Goal: Task Accomplishment & Management: Complete application form

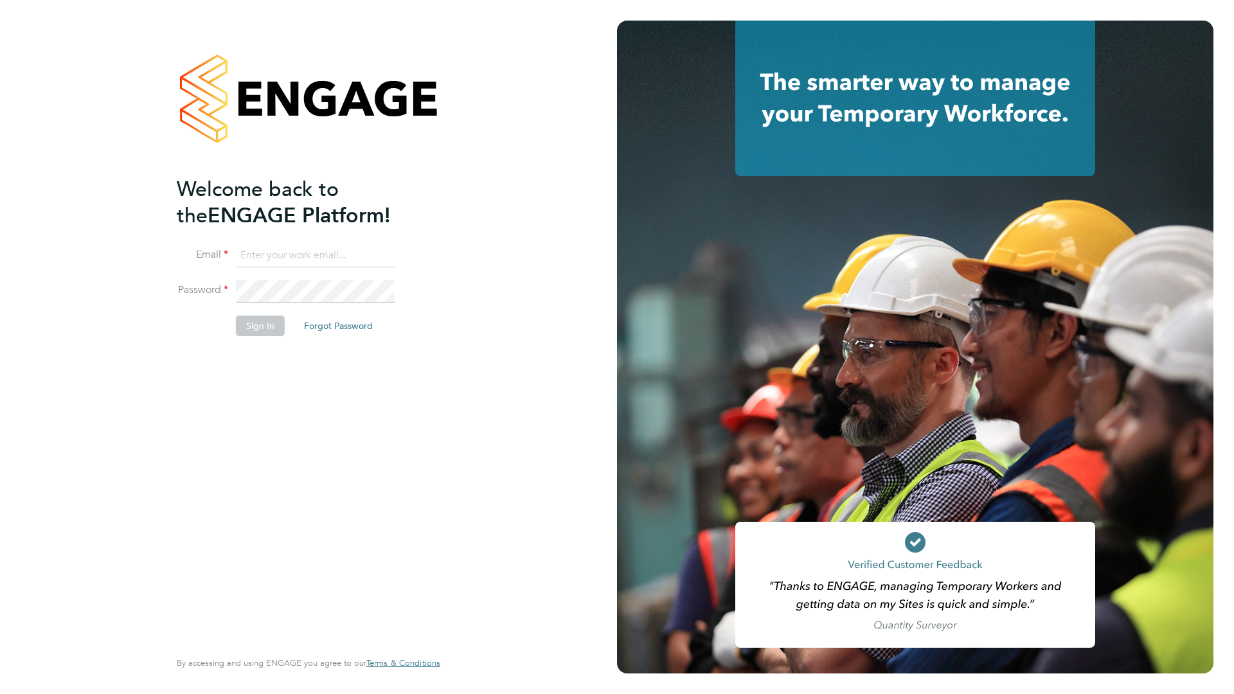
type input "Kkaya34@yahoo.com"
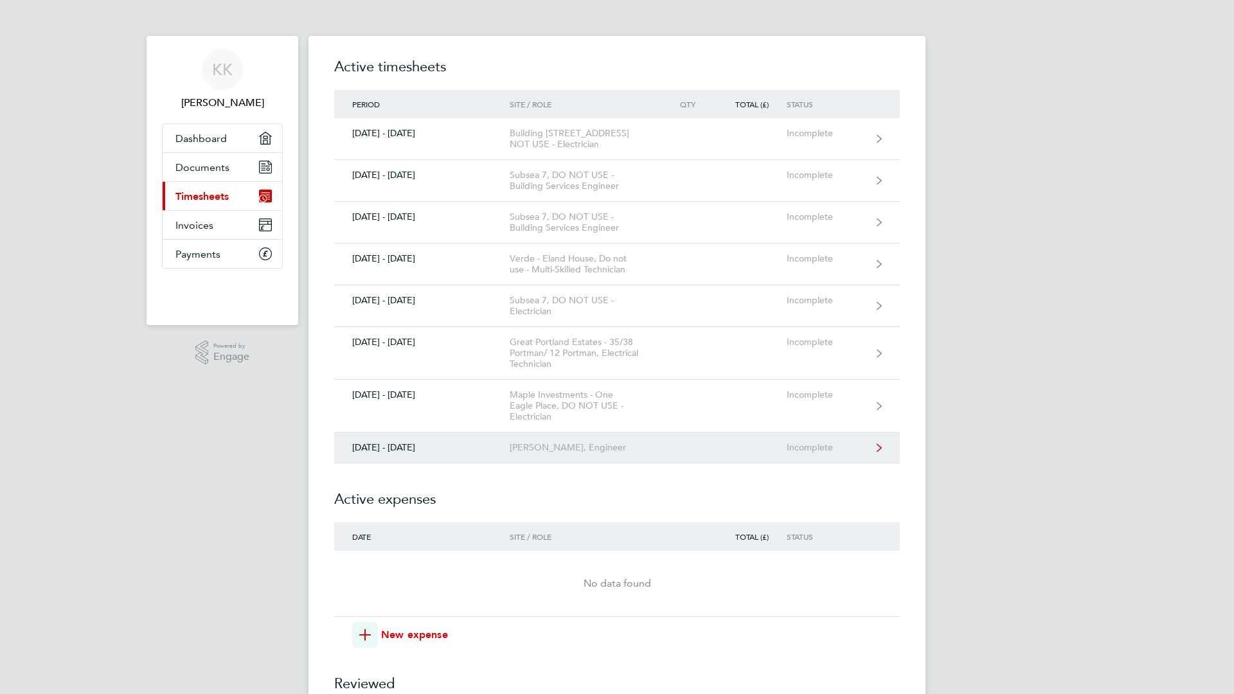
click at [438, 452] on div "[DATE] - [DATE]" at bounding box center [421, 447] width 175 height 11
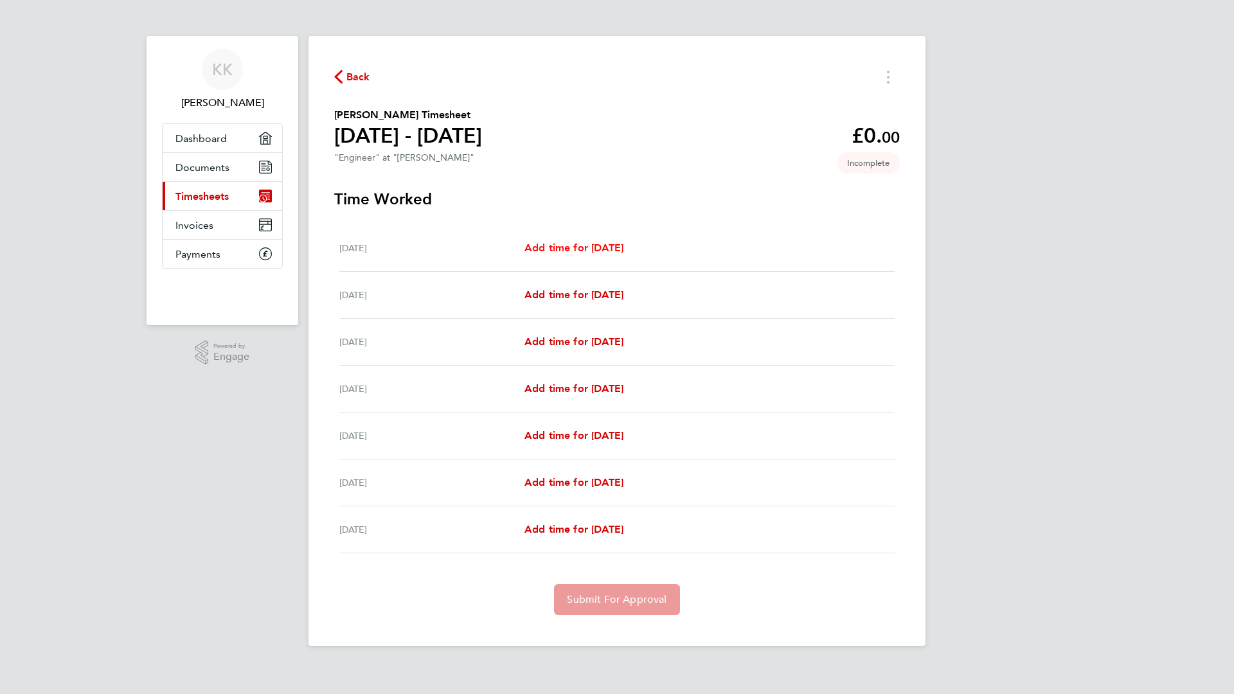
click at [589, 253] on span "Add time for Sat 27 Sep" at bounding box center [574, 248] width 99 height 12
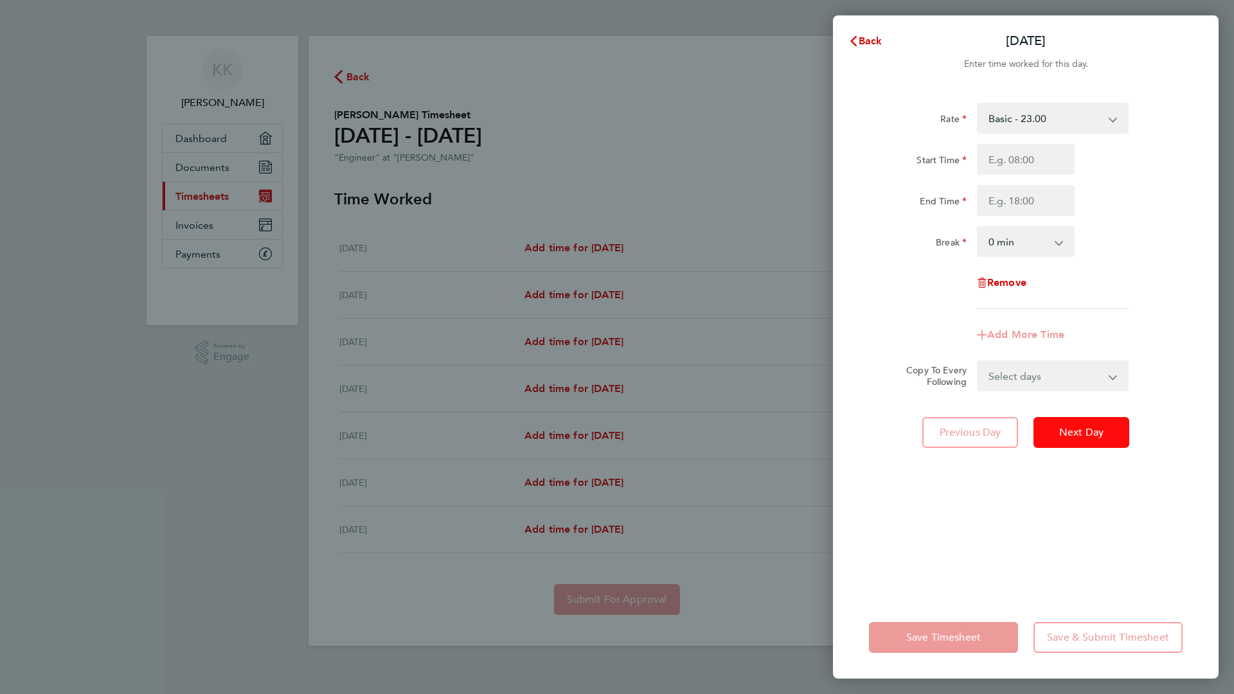
click at [1081, 436] on span "Next Day" at bounding box center [1081, 432] width 44 height 13
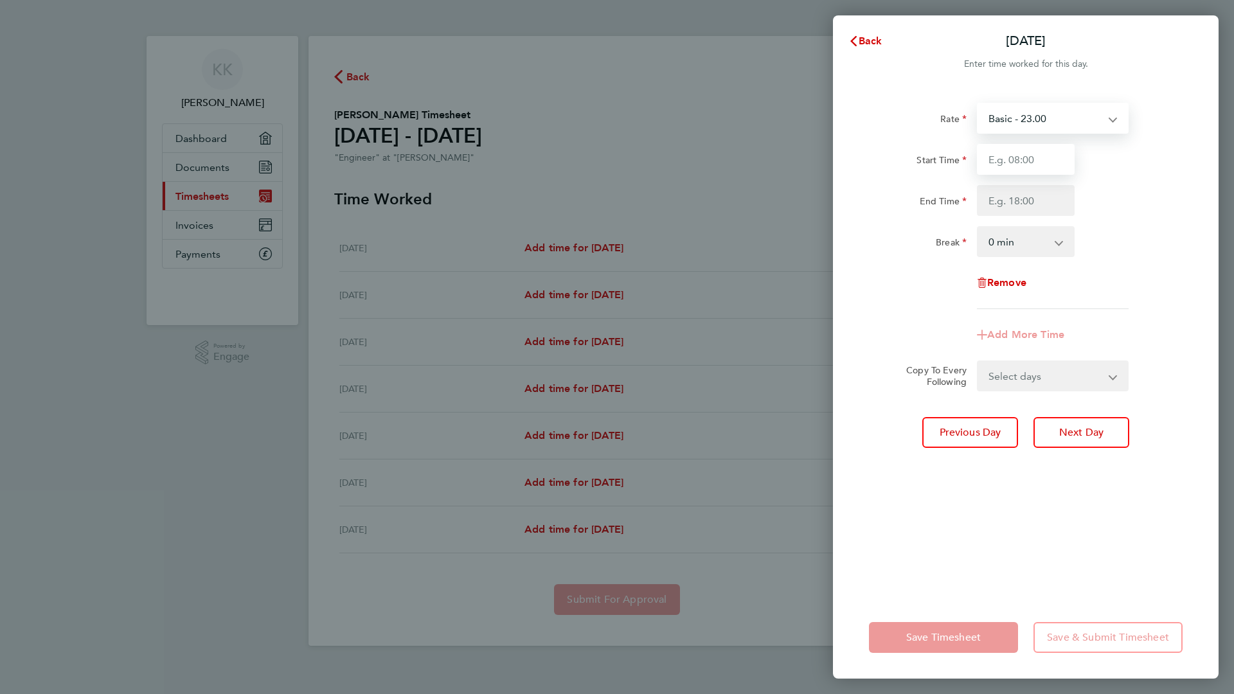
click at [1009, 166] on input "Start Time" at bounding box center [1026, 159] width 98 height 31
type input "08:00"
click at [1028, 198] on input "End Time" at bounding box center [1026, 200] width 98 height 31
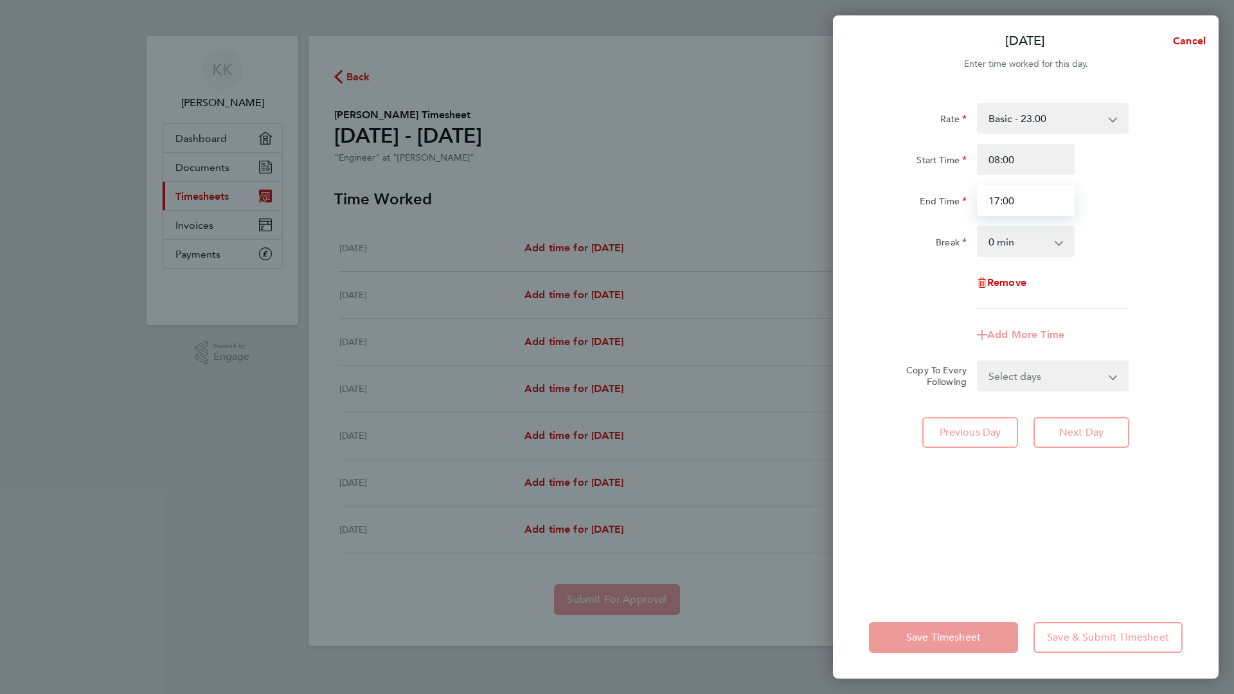
type input "17:00"
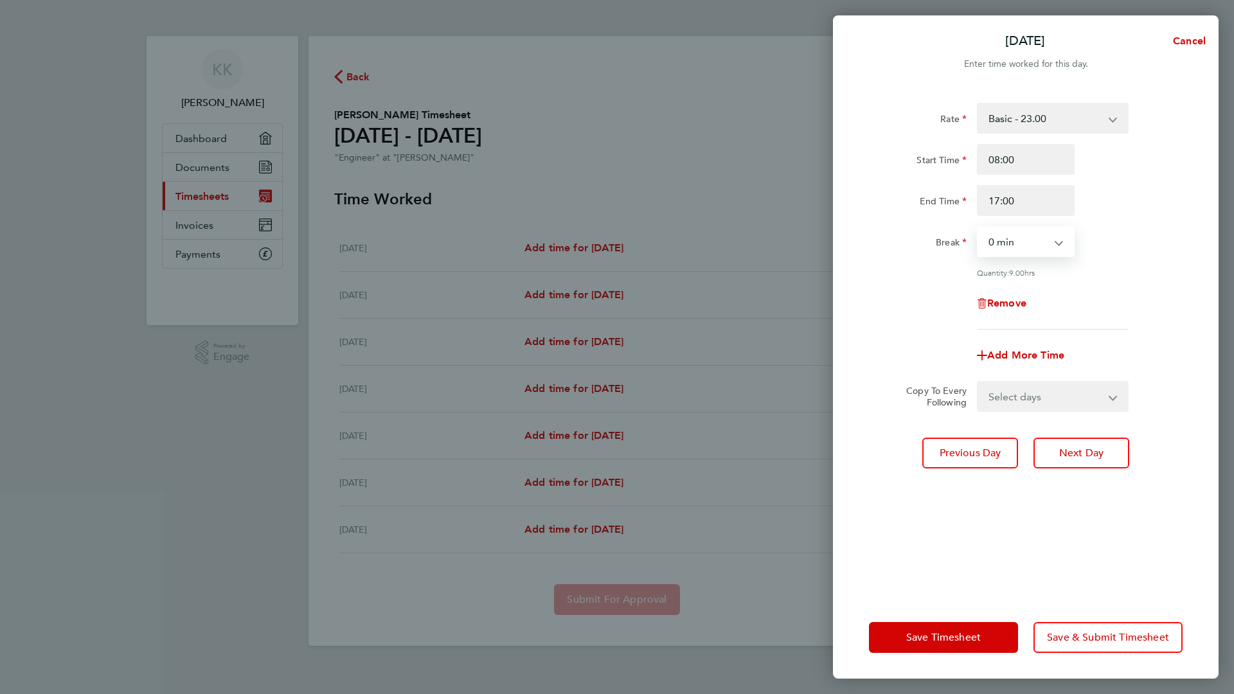
select select "60"
select select "DAY"
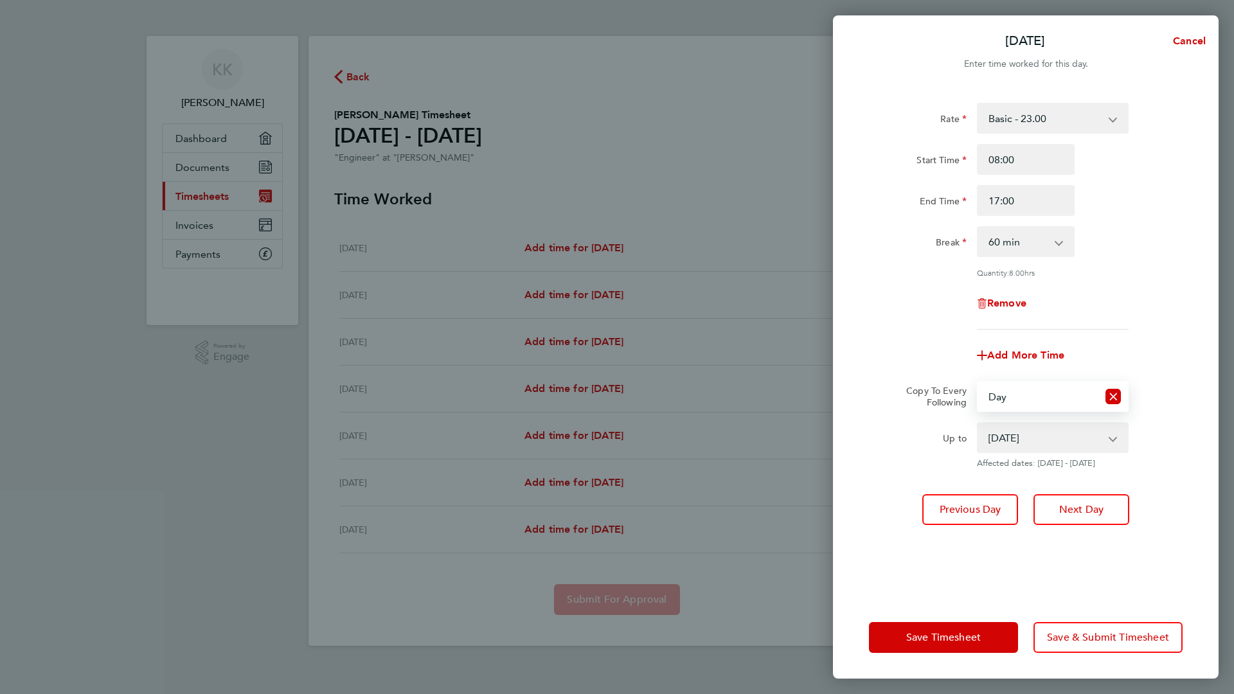
click at [1116, 439] on app-icon-cross-button at bounding box center [1119, 438] width 15 height 28
click at [1113, 438] on app-icon-cross-button at bounding box center [1119, 438] width 15 height 28
select select "2025-10-02"
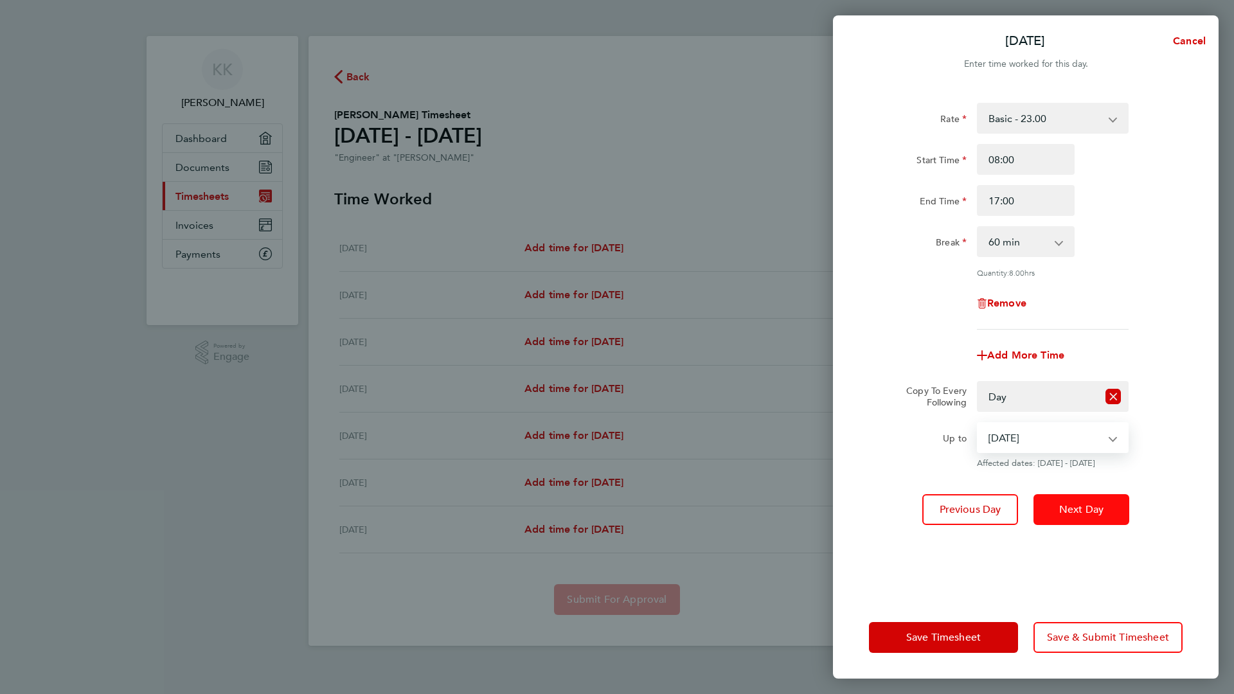
click at [1091, 511] on span "Next Day" at bounding box center [1081, 509] width 44 height 13
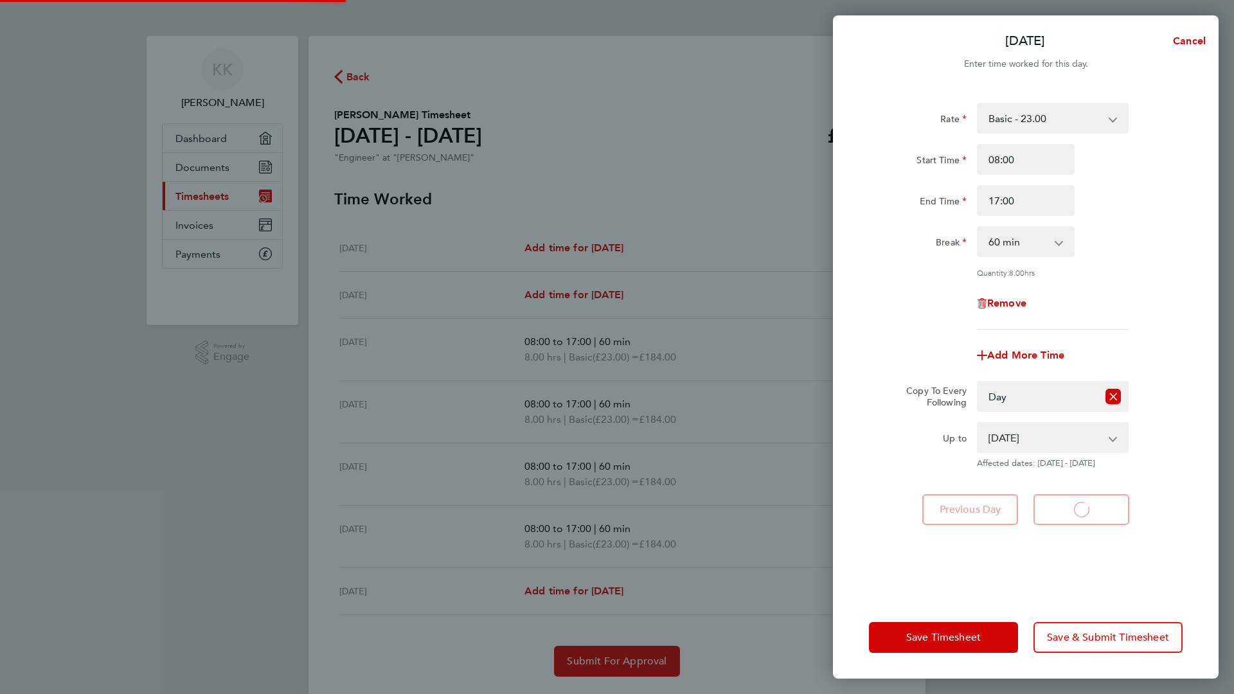
select select "60"
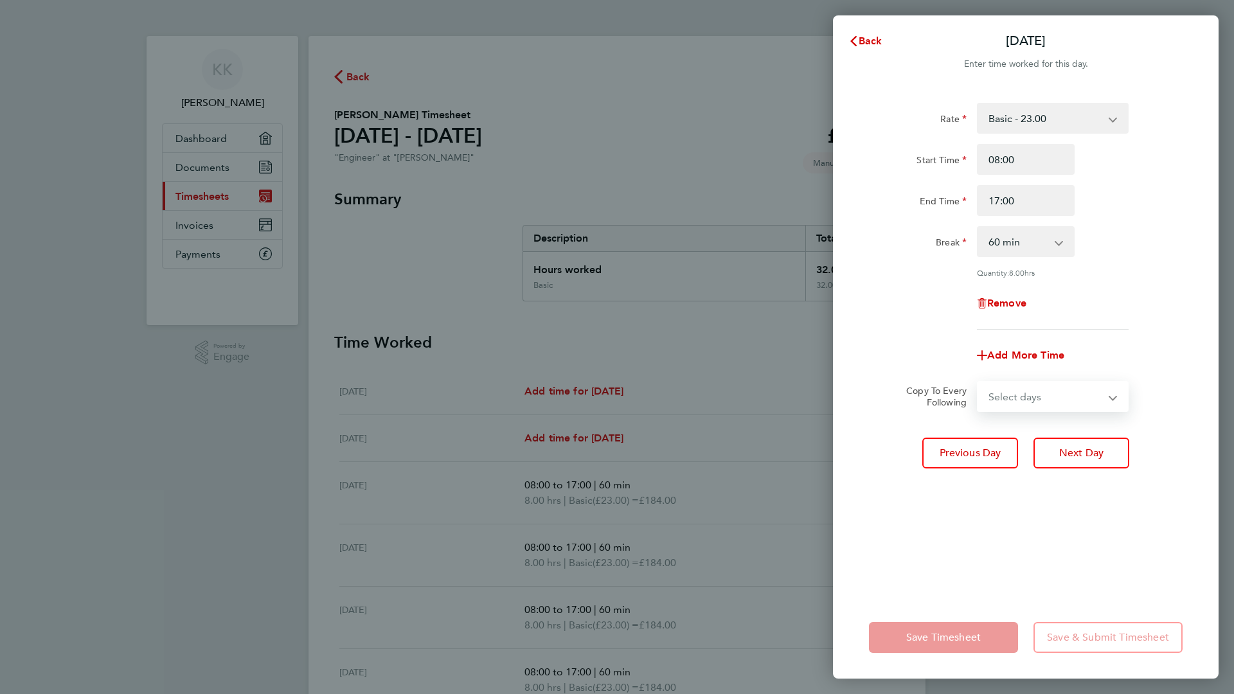
select select "WED"
select select "2025-10-03"
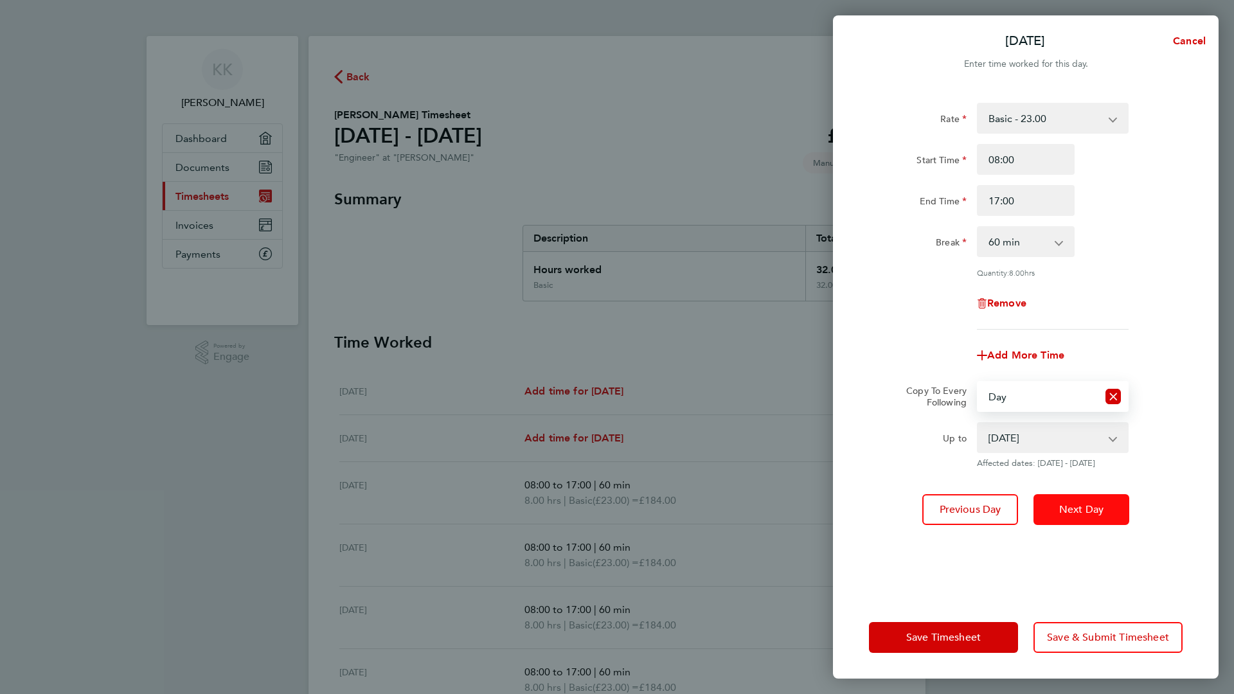
click at [1091, 501] on button "Next Day" at bounding box center [1082, 509] width 96 height 31
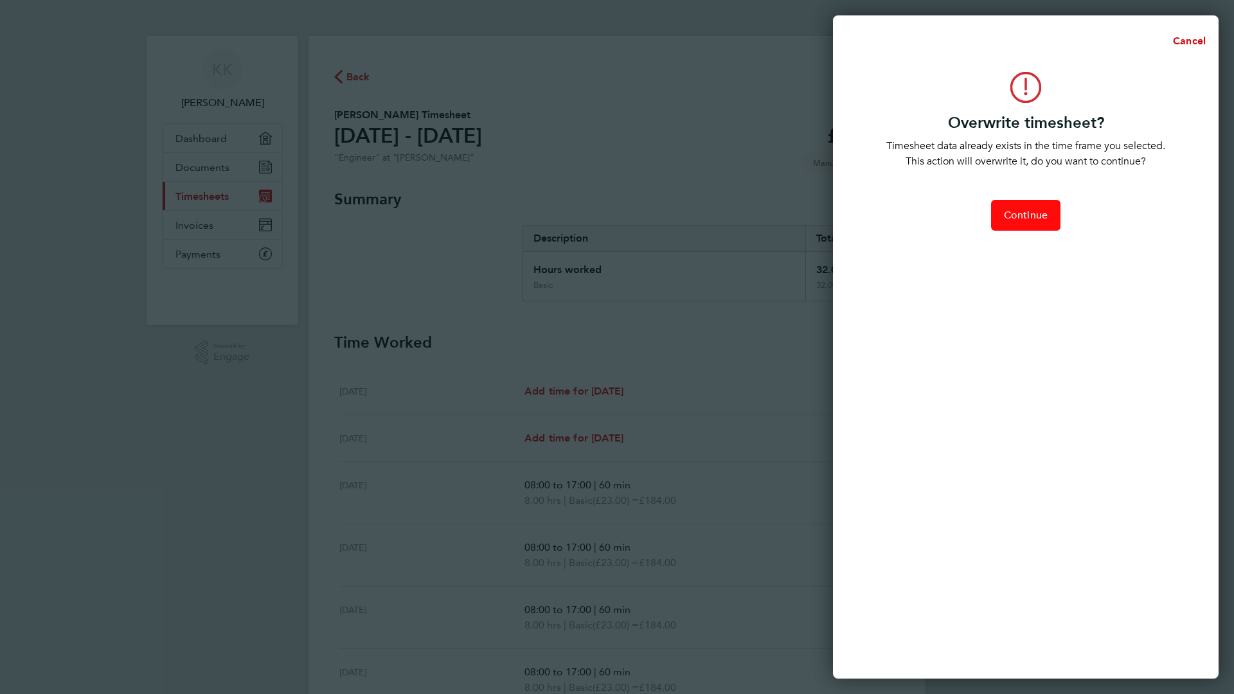
click at [1028, 210] on span "Continue" at bounding box center [1026, 215] width 44 height 13
select select "0: null"
select select "60"
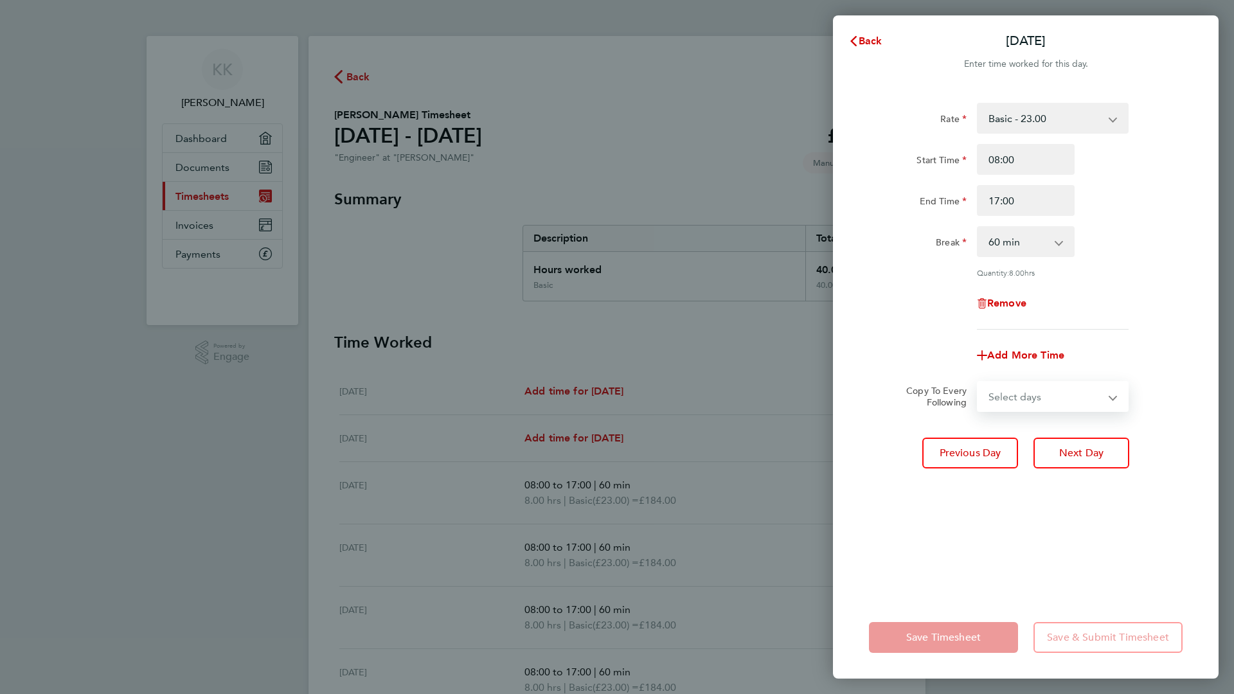
select select "THU"
select select "2025-10-03"
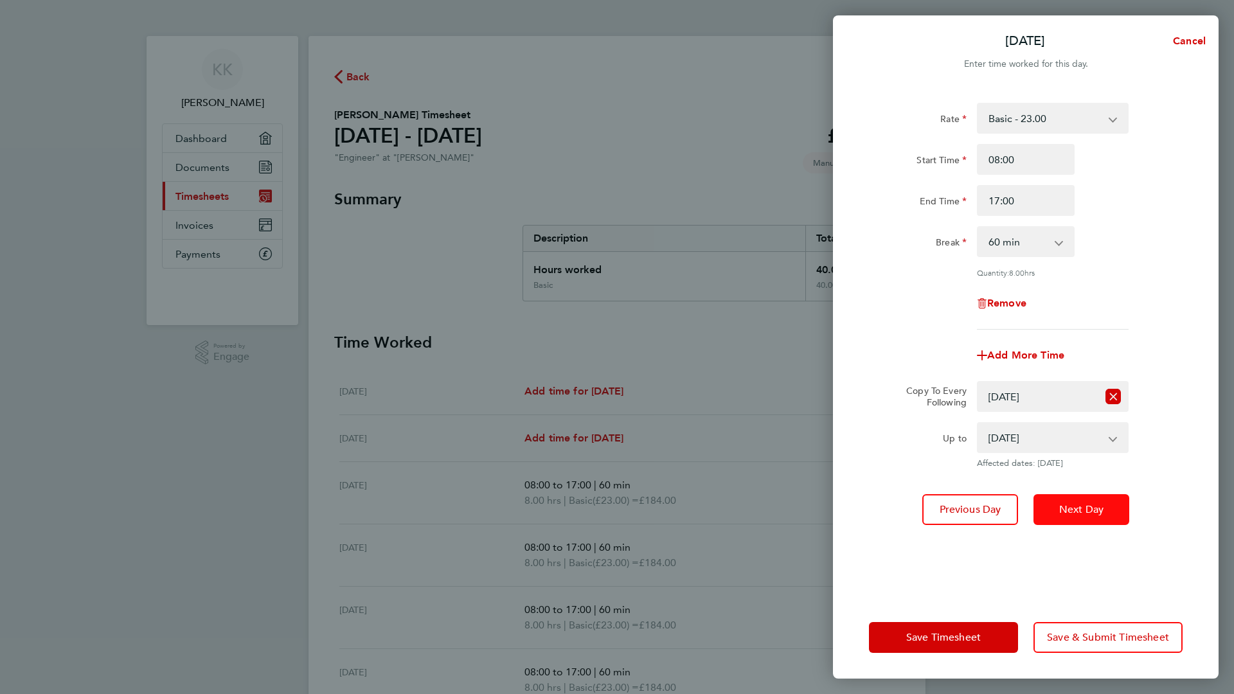
click at [1078, 505] on span "Next Day" at bounding box center [1081, 509] width 44 height 13
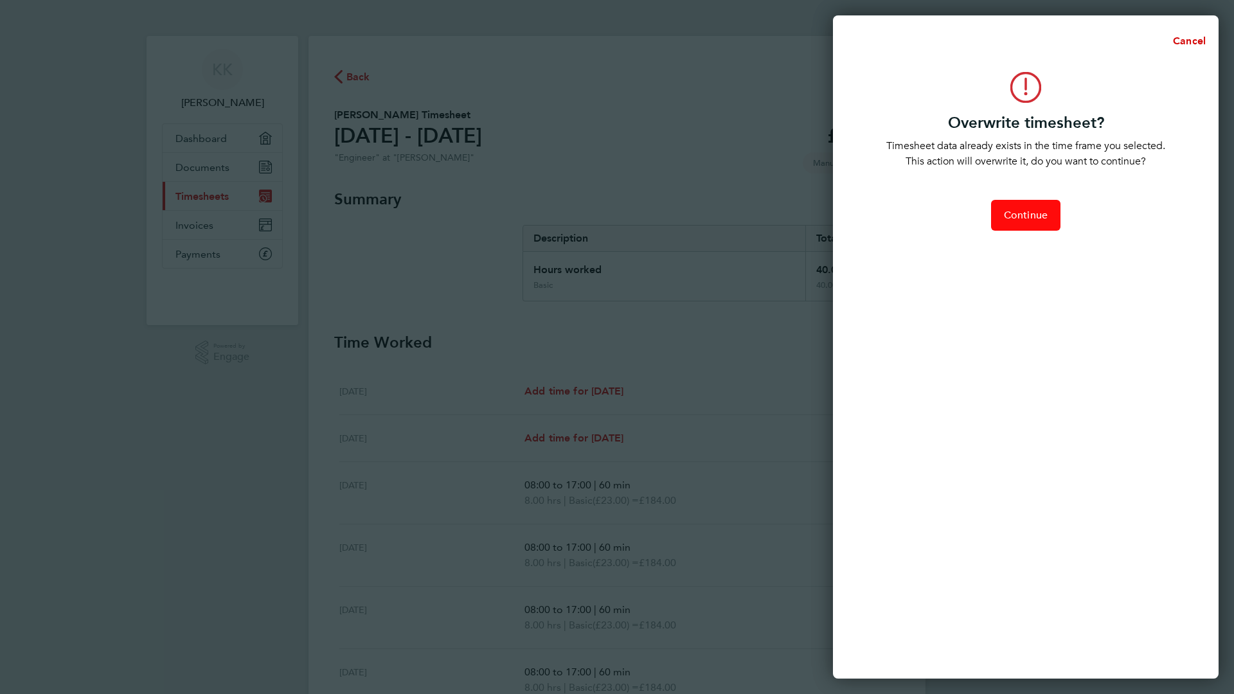
click at [1016, 204] on button "Continue" at bounding box center [1025, 215] width 69 height 31
select select "0: null"
select select "60"
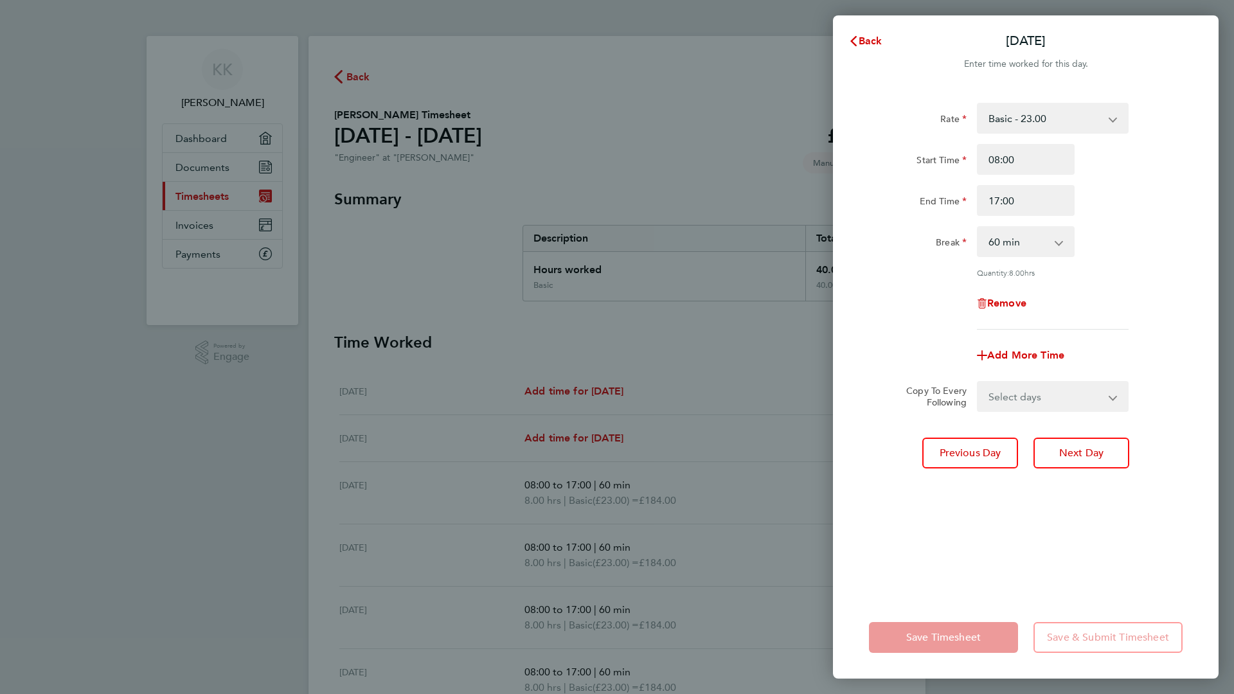
scroll to position [193, 0]
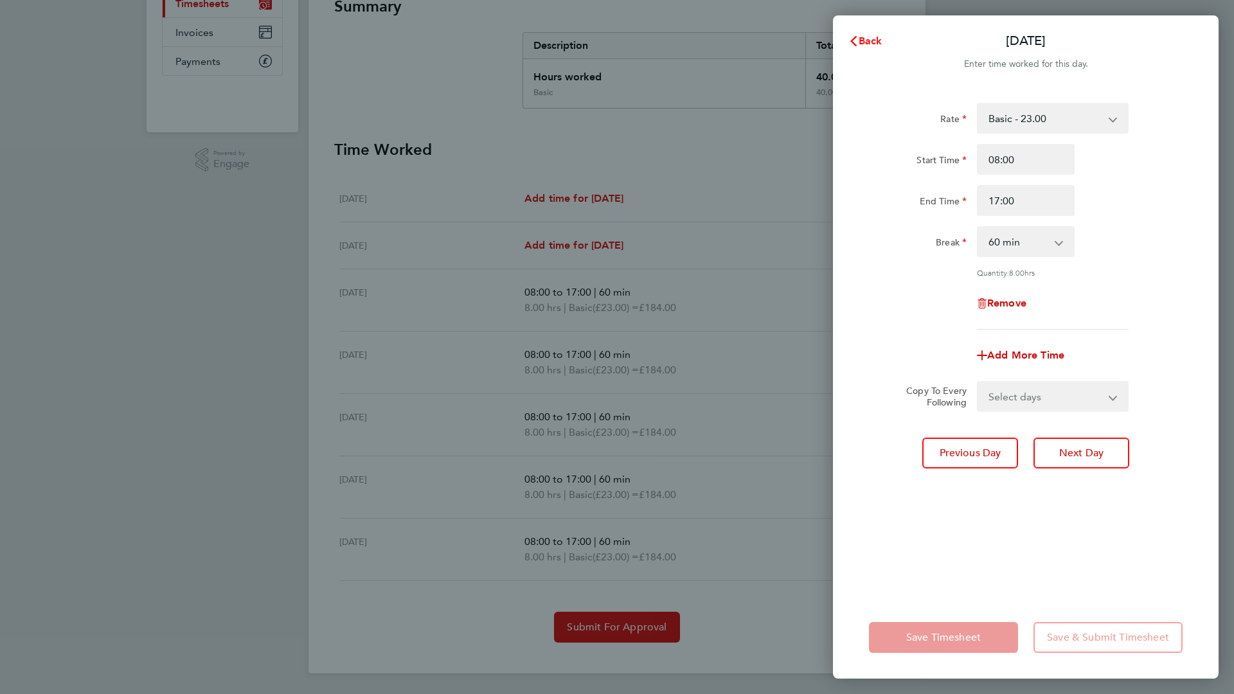
click at [871, 37] on span "Back" at bounding box center [871, 41] width 24 height 12
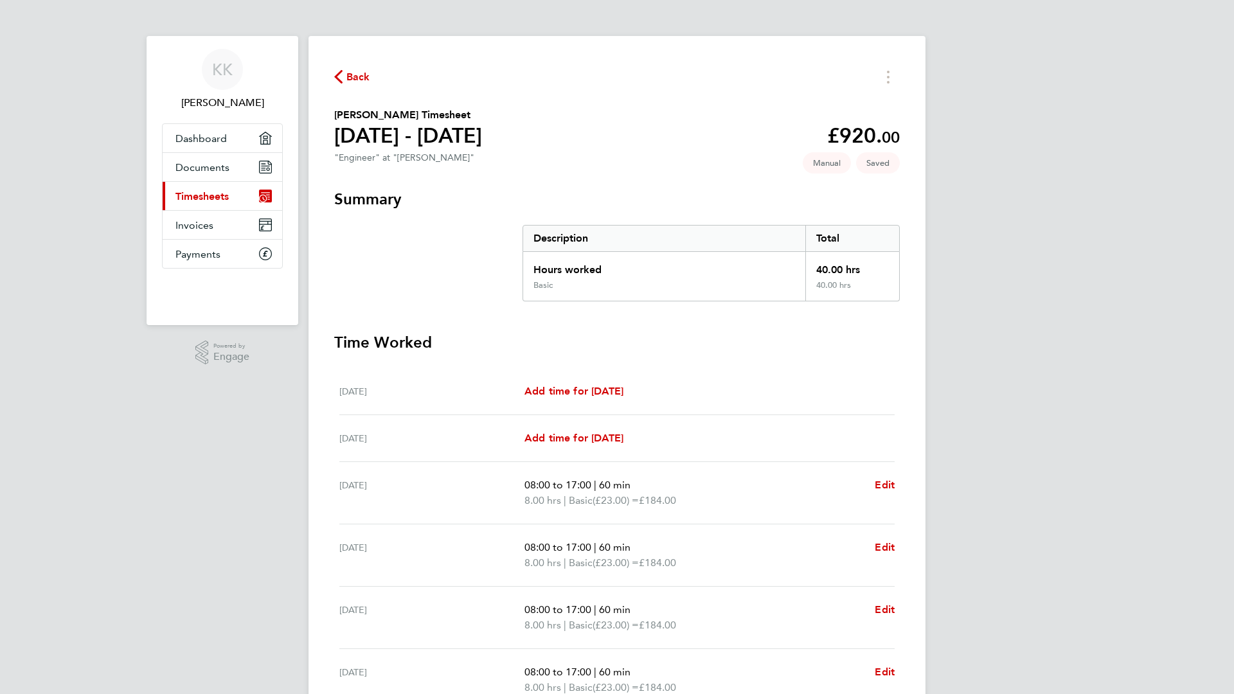
scroll to position [193, 0]
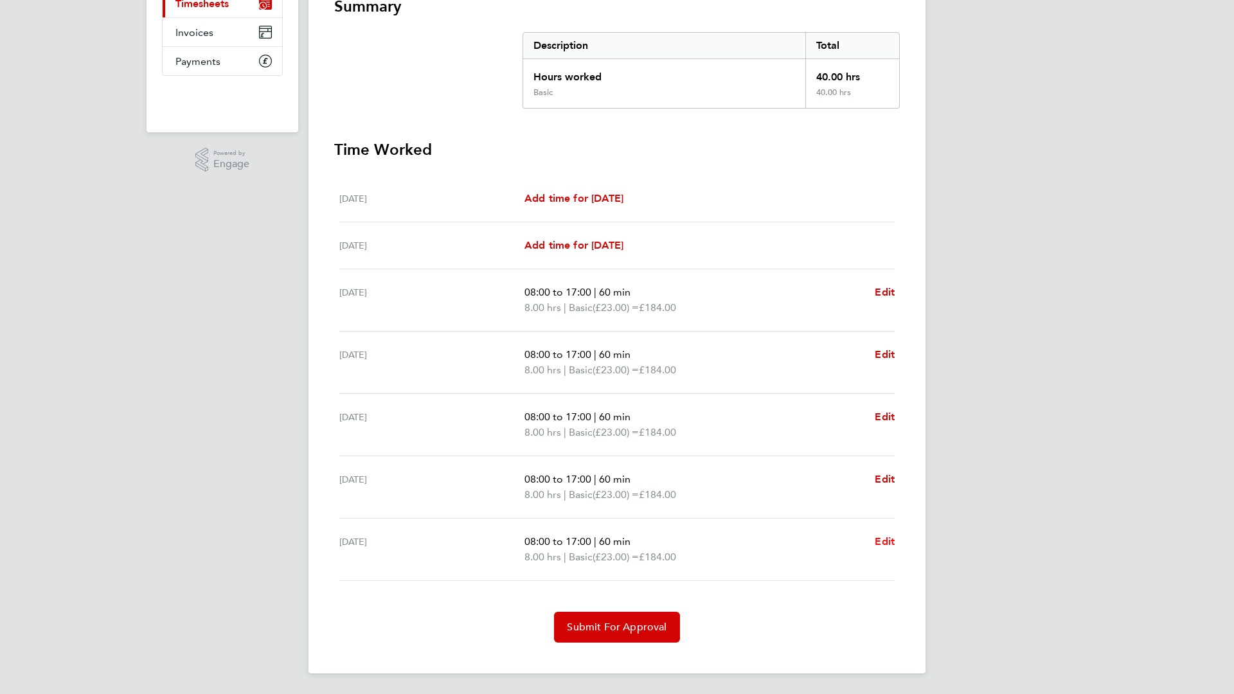
click at [881, 544] on span "Edit" at bounding box center [885, 541] width 20 height 12
select select "60"
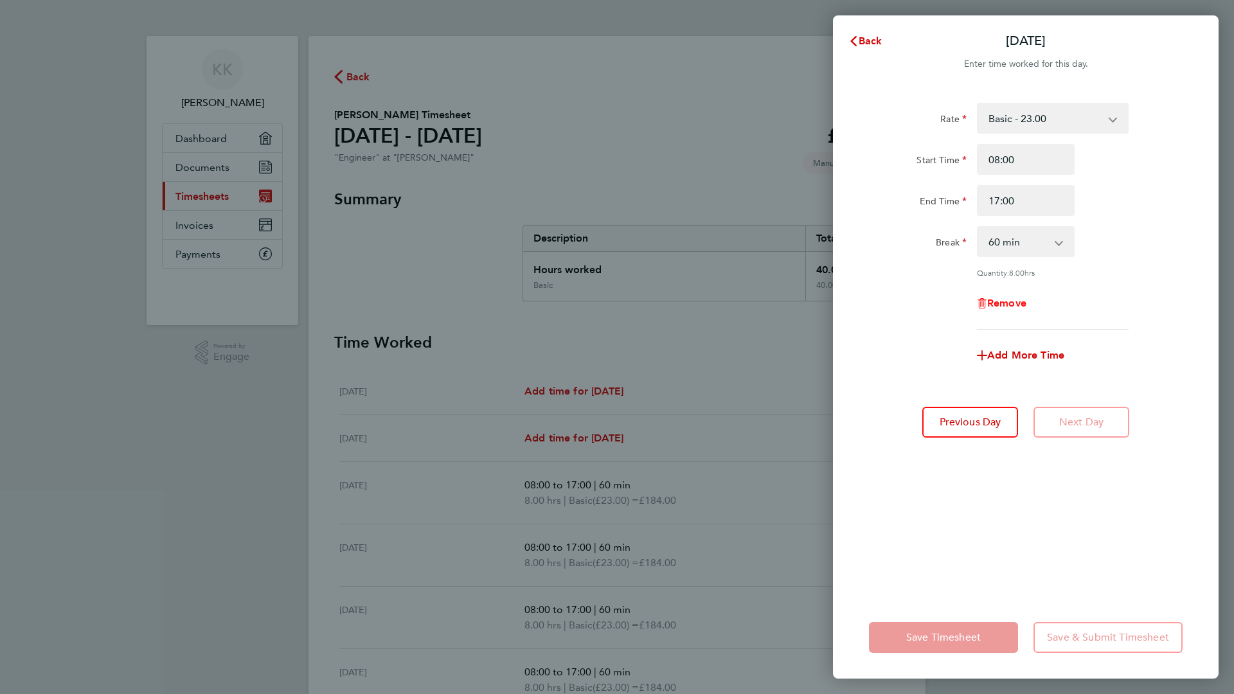
click at [1018, 305] on span "Remove" at bounding box center [1006, 303] width 39 height 12
select select "null"
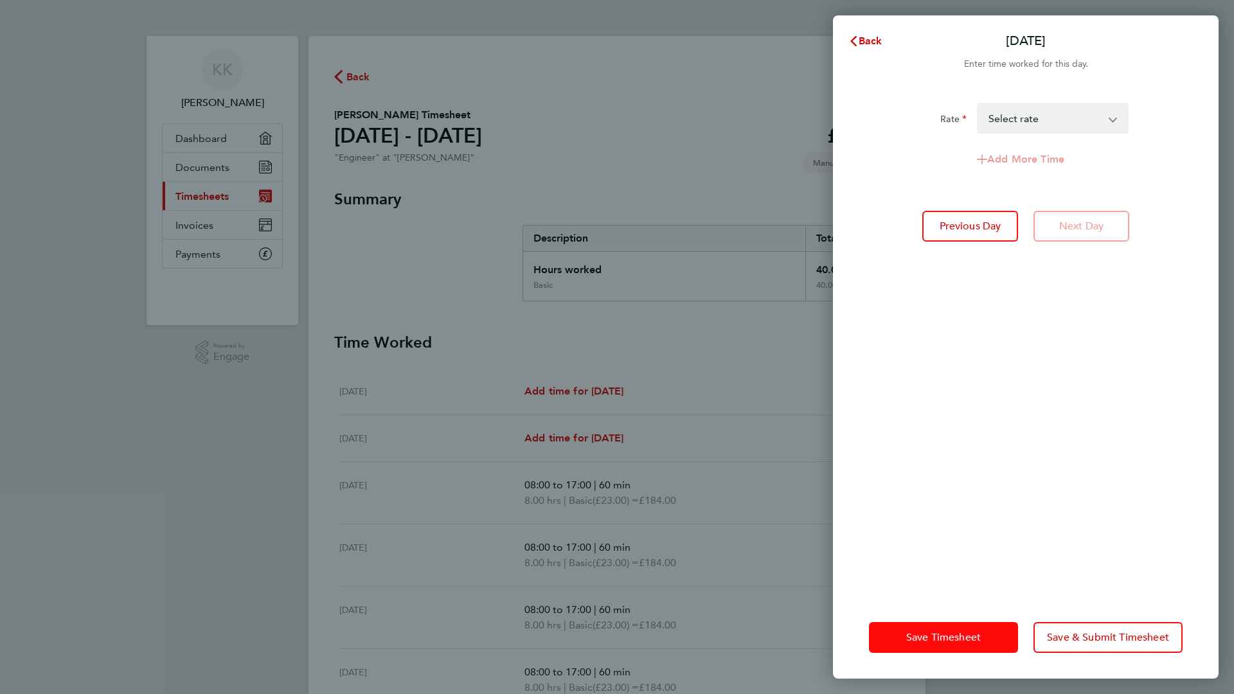
click at [942, 642] on span "Save Timesheet" at bounding box center [943, 637] width 75 height 13
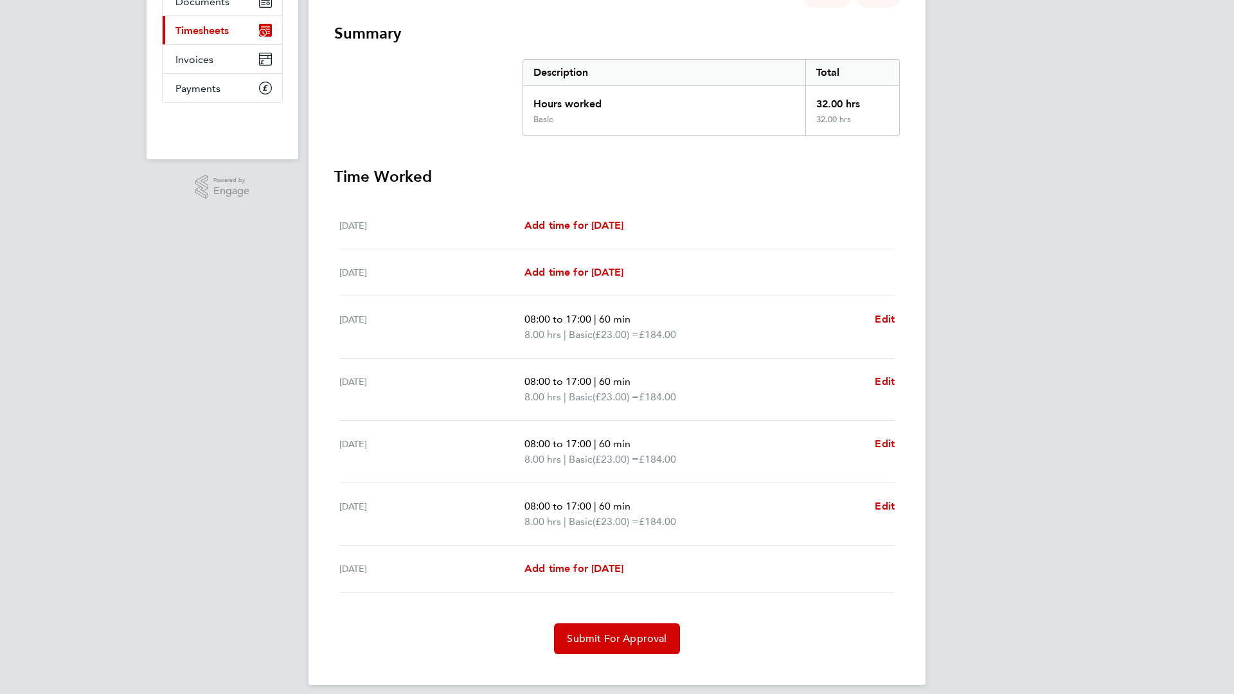
scroll to position [177, 0]
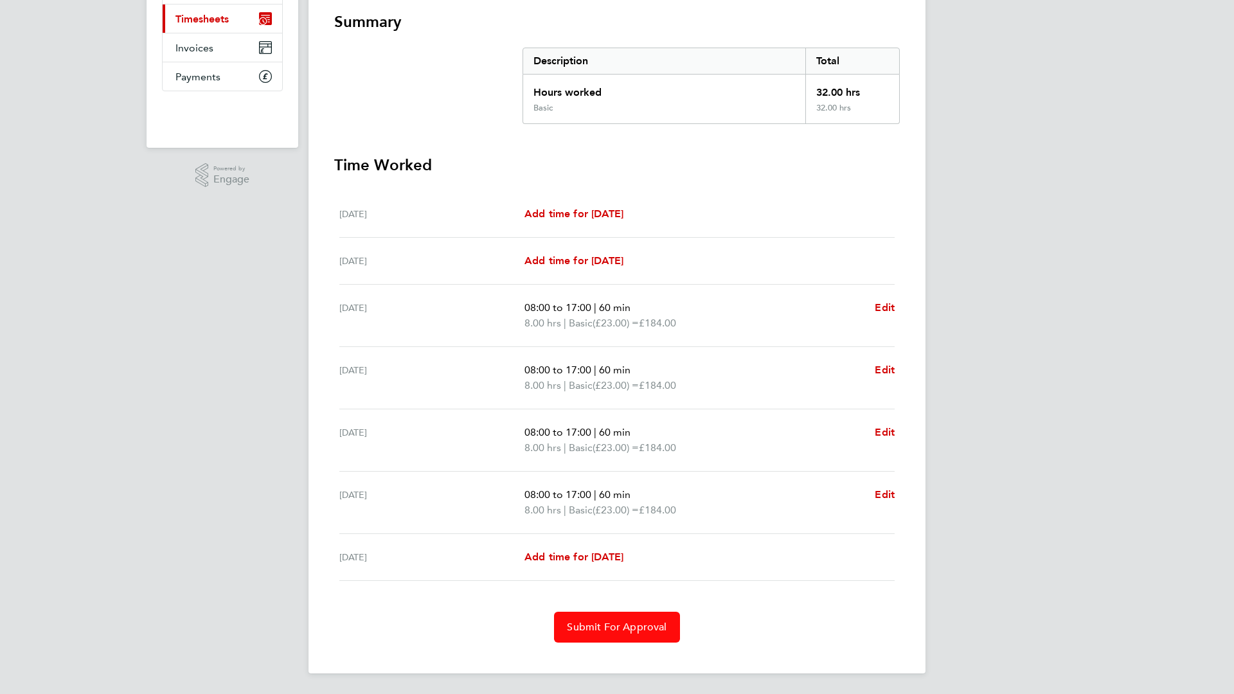
click at [637, 637] on button "Submit For Approval" at bounding box center [616, 627] width 125 height 31
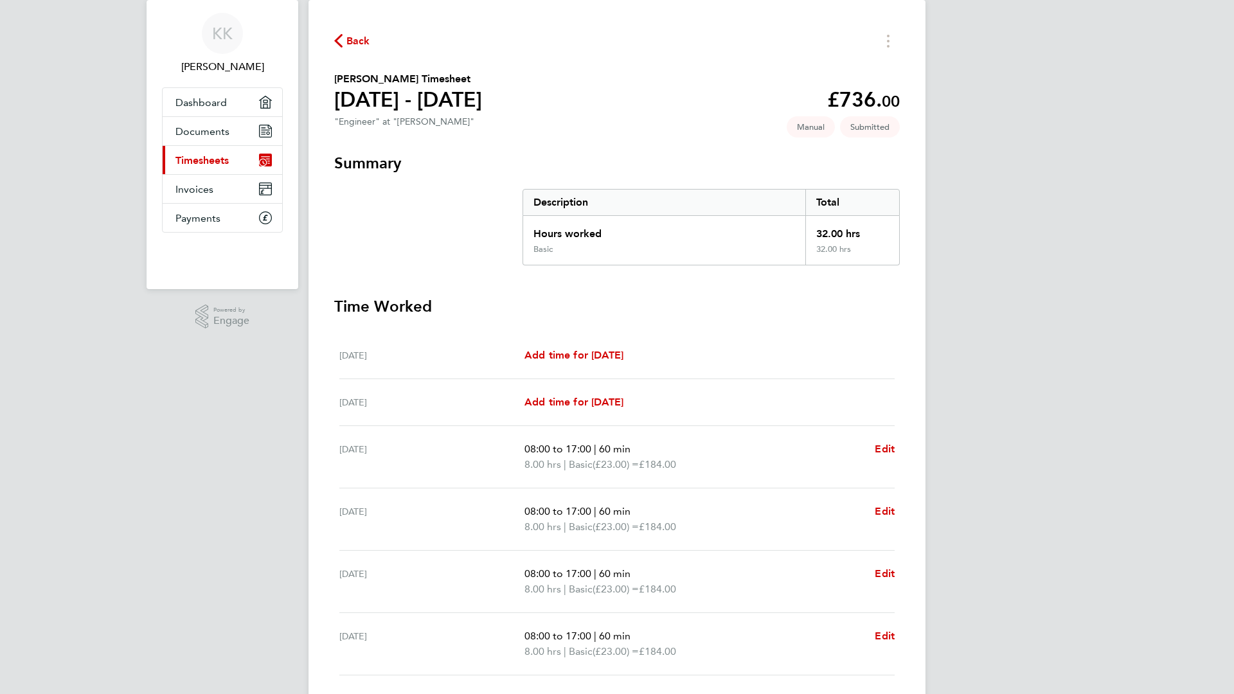
scroll to position [0, 0]
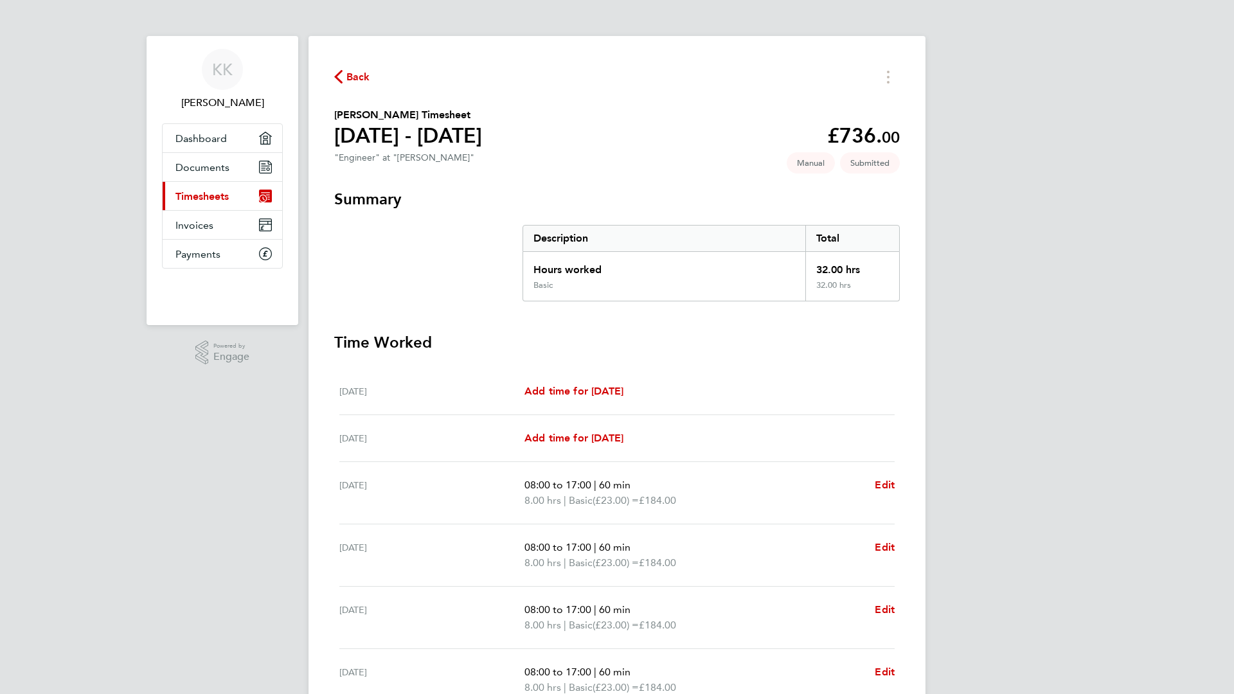
click at [352, 77] on span "Back" at bounding box center [358, 76] width 24 height 15
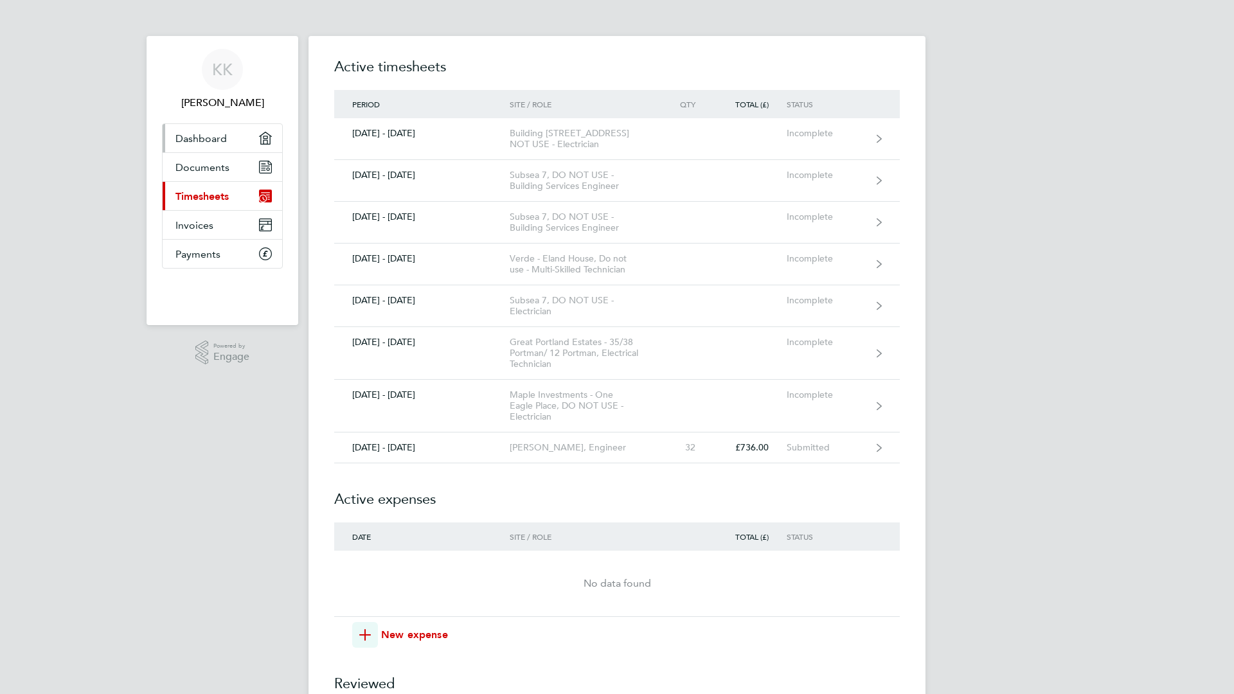
click at [220, 149] on link "Dashboard" at bounding box center [223, 138] width 120 height 28
